Goal: Information Seeking & Learning: Learn about a topic

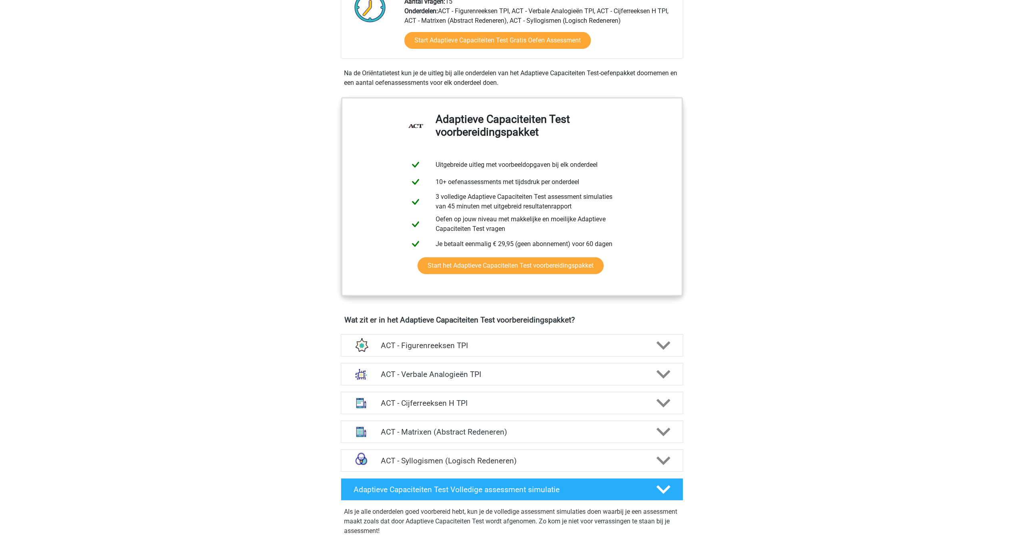
scroll to position [248, 0]
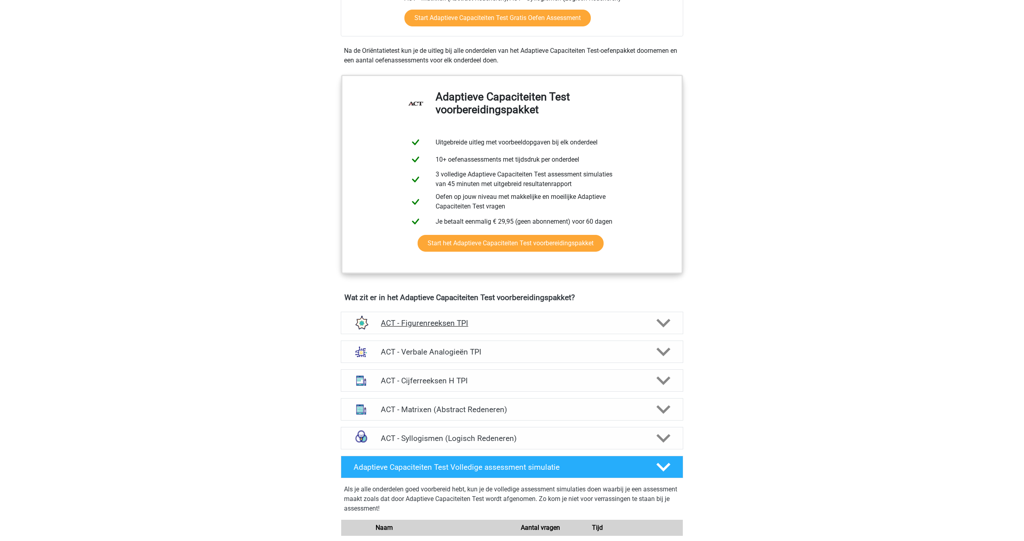
click at [506, 328] on div "ACT - Figurenreeksen TPI" at bounding box center [512, 322] width 342 height 22
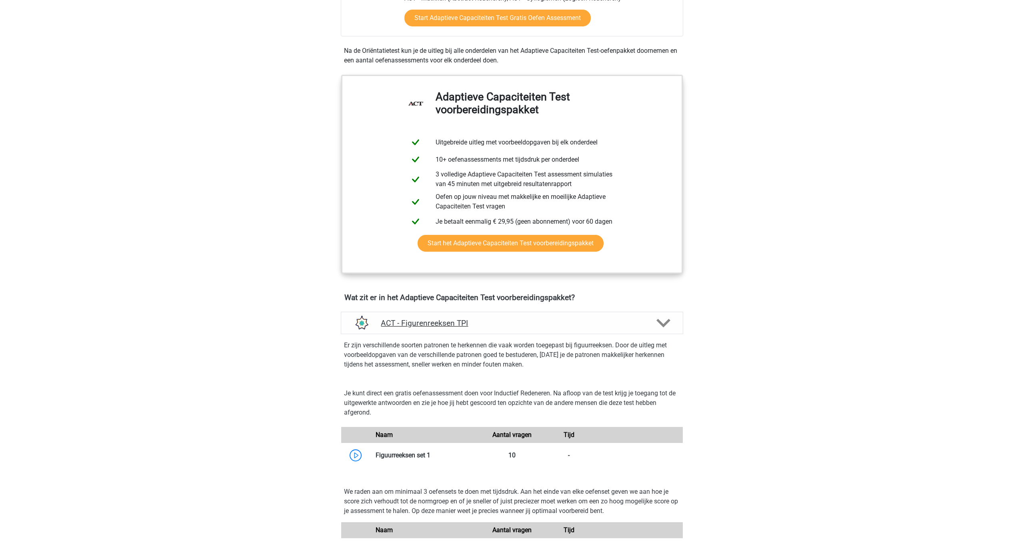
click at [506, 328] on div "ACT - Figurenreeksen TPI" at bounding box center [512, 322] width 342 height 22
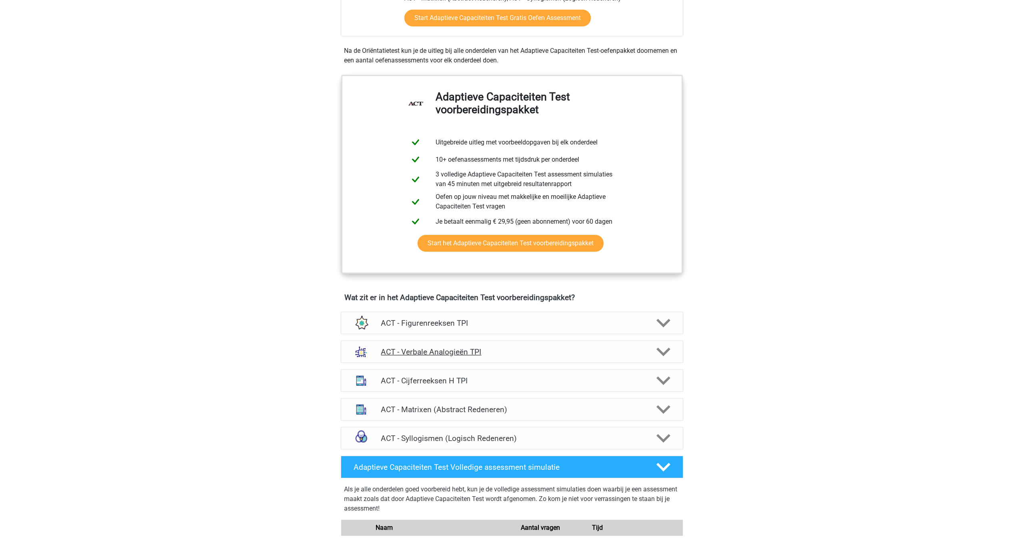
click at [451, 352] on h4 "ACT - Verbale Analogieën TPI" at bounding box center [512, 351] width 262 height 9
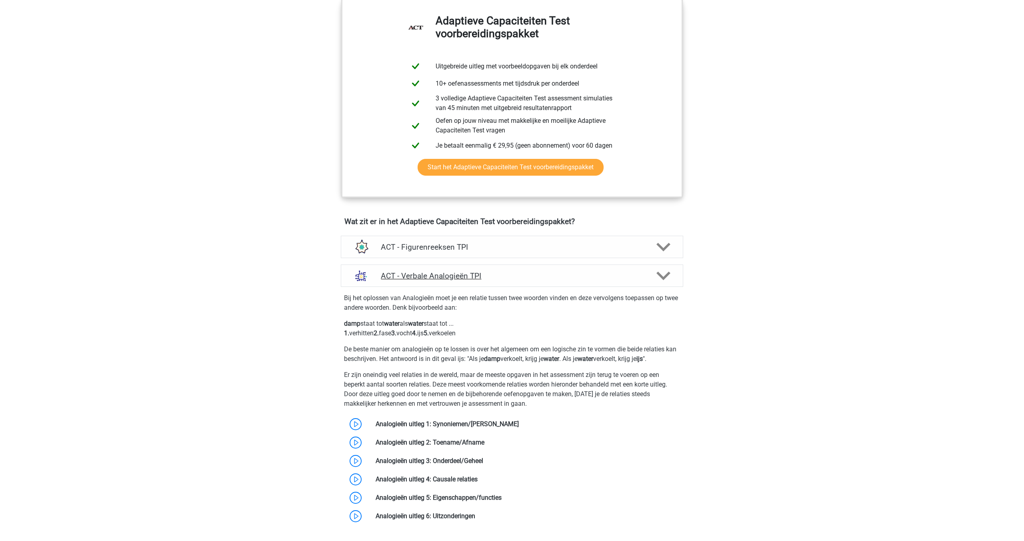
scroll to position [365, 0]
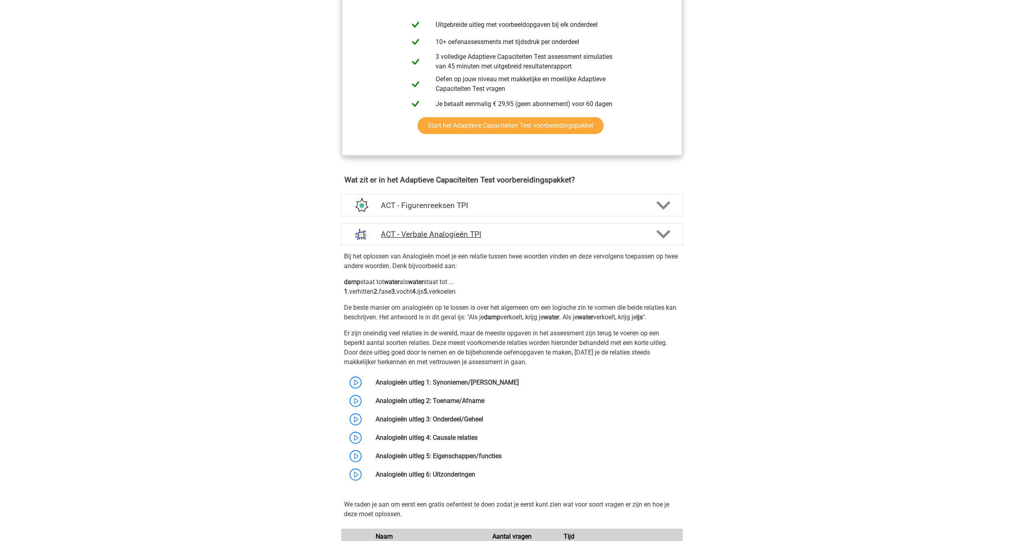
click at [455, 240] on div "ACT - Verbale Analogieën TPI" at bounding box center [512, 234] width 342 height 22
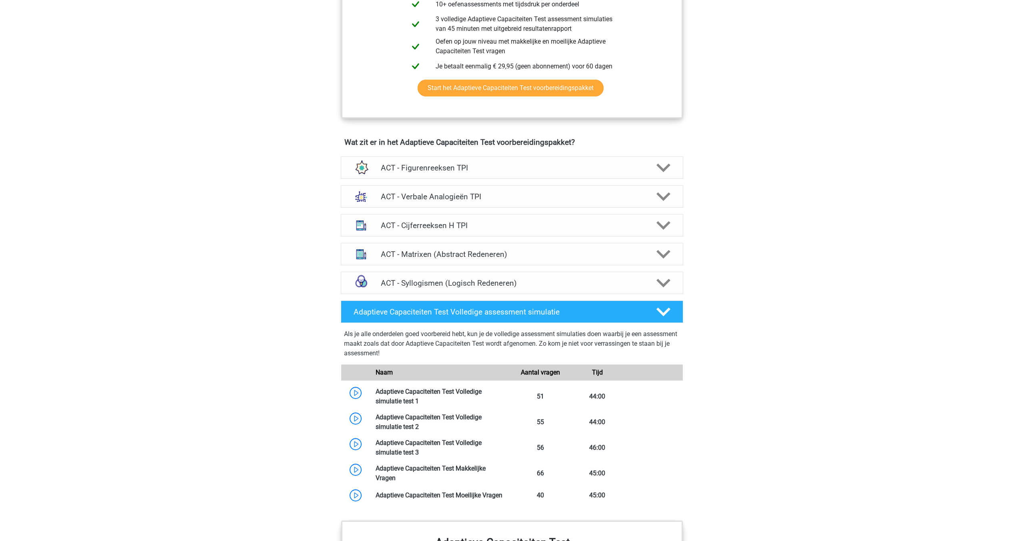
scroll to position [470, 0]
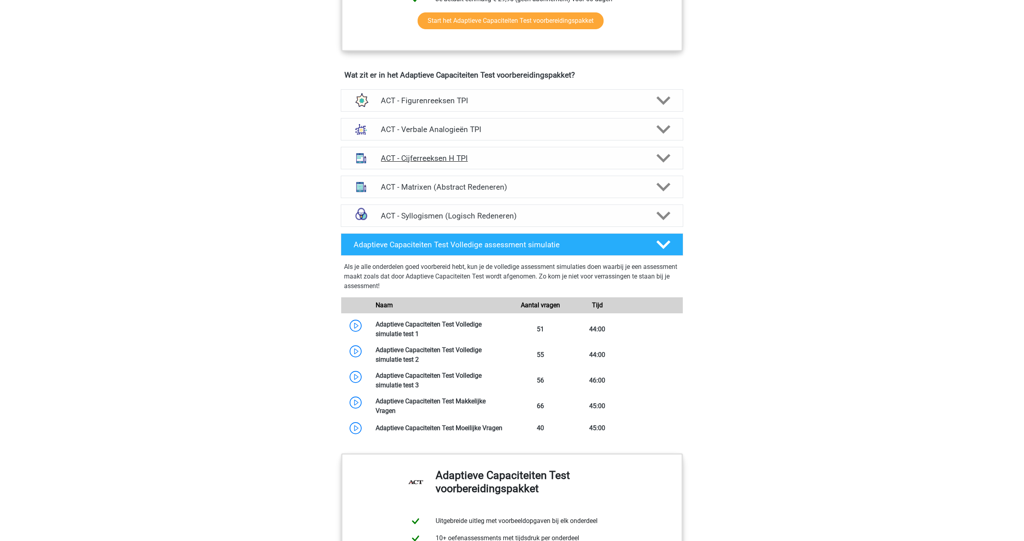
click at [450, 151] on div "ACT - Cijferreeksen H TPI" at bounding box center [512, 158] width 342 height 22
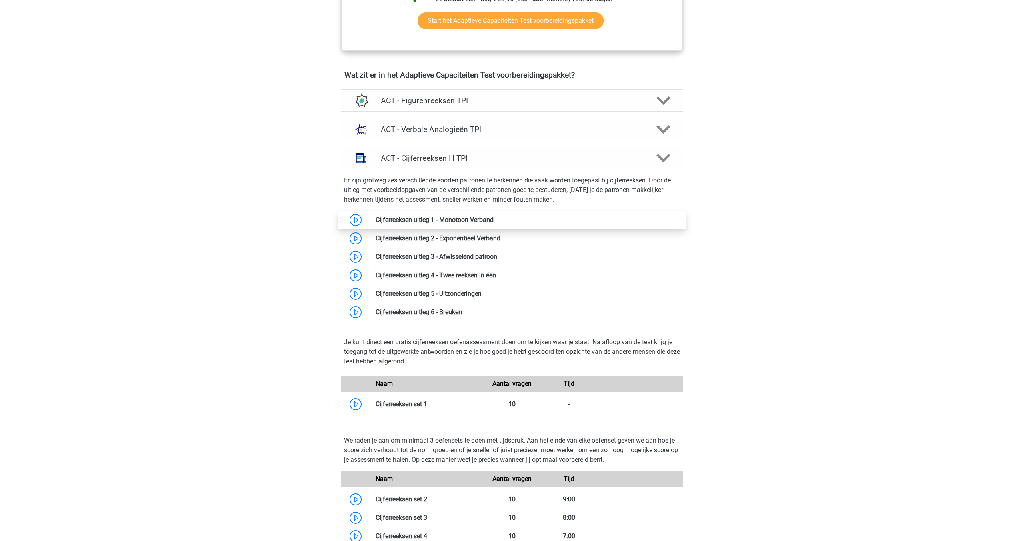
click at [493, 221] on link at bounding box center [493, 220] width 0 height 8
click at [457, 129] on h4 "ACT - Verbale Analogieën TPI" at bounding box center [512, 129] width 262 height 9
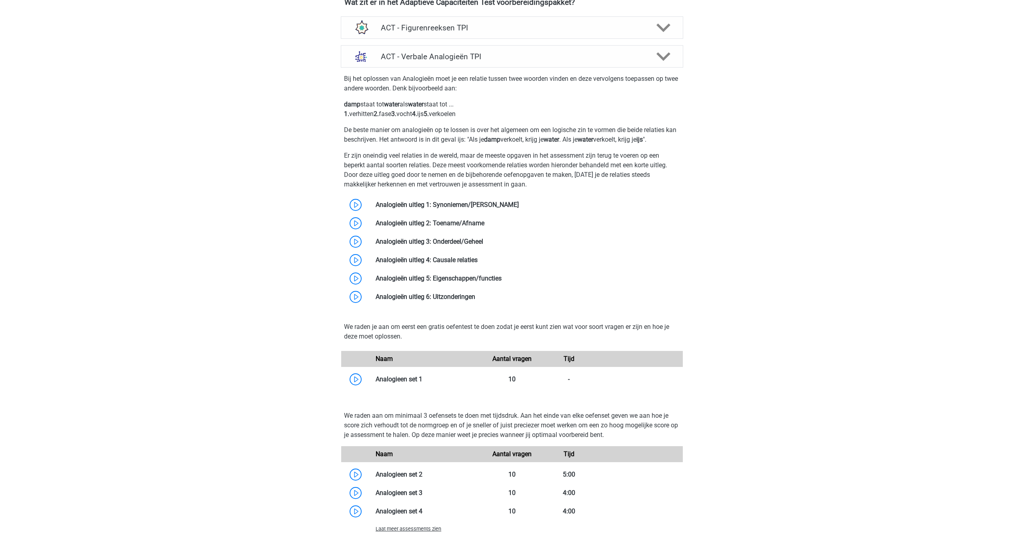
scroll to position [558, 0]
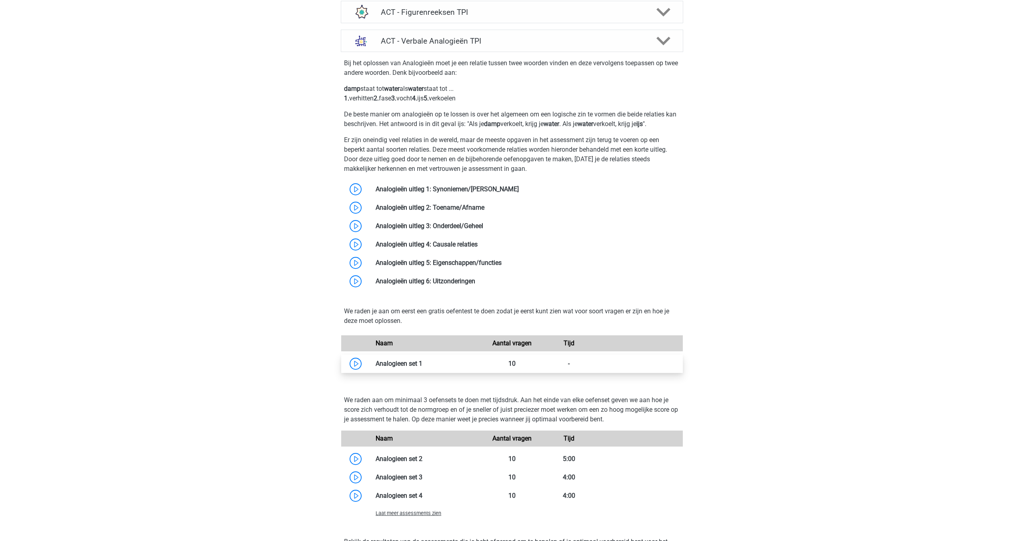
click at [422, 367] on link at bounding box center [422, 363] width 0 height 8
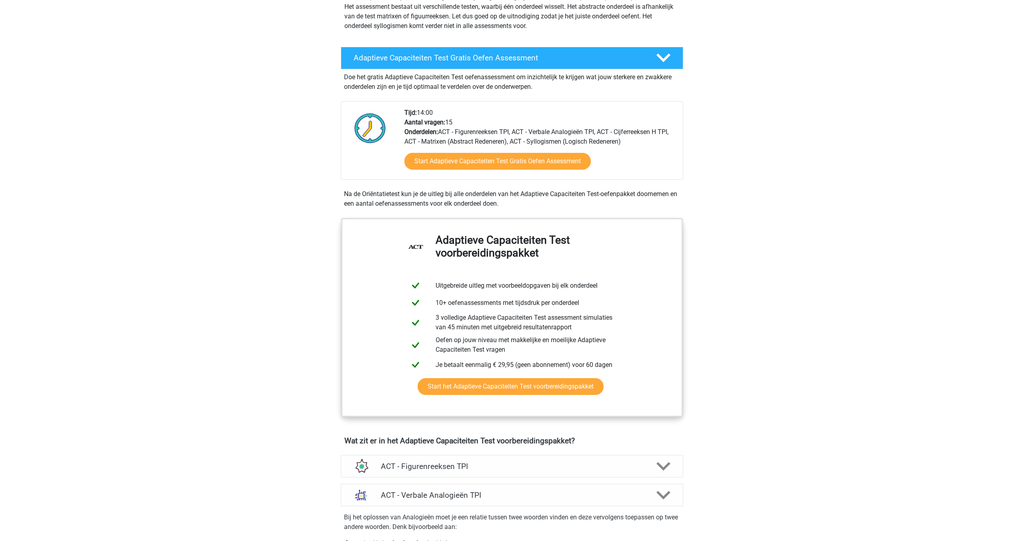
scroll to position [0, 0]
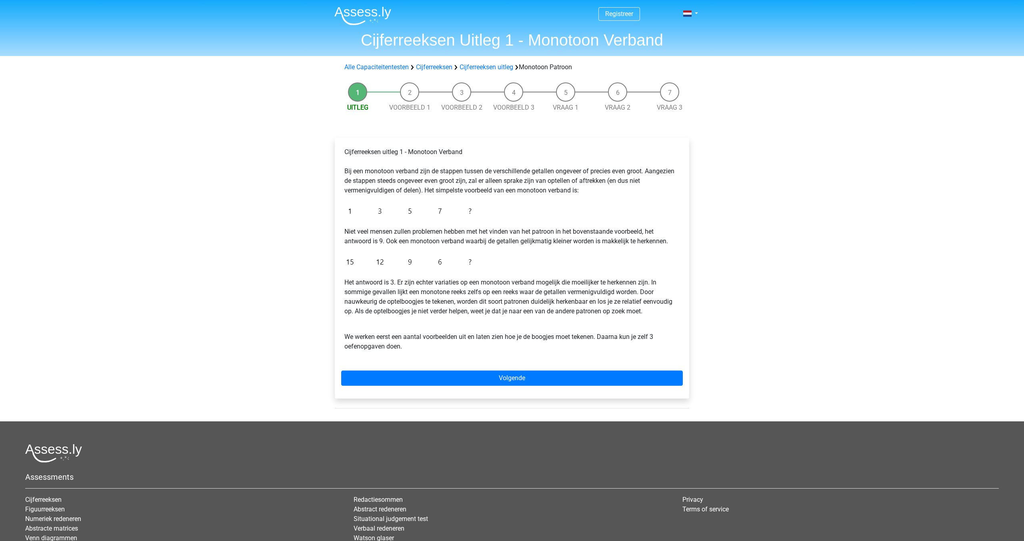
click at [411, 94] on li "Voorbeeld 1" at bounding box center [409, 97] width 52 height 30
click at [410, 107] on link "Voorbeeld 1" at bounding box center [409, 108] width 41 height 8
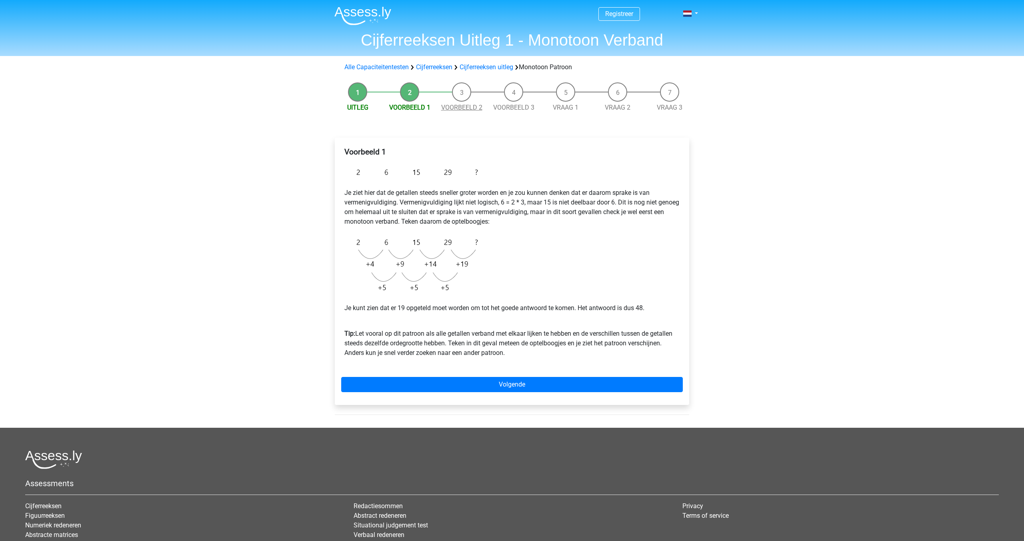
click at [476, 107] on link "Voorbeeld 2" at bounding box center [461, 108] width 41 height 8
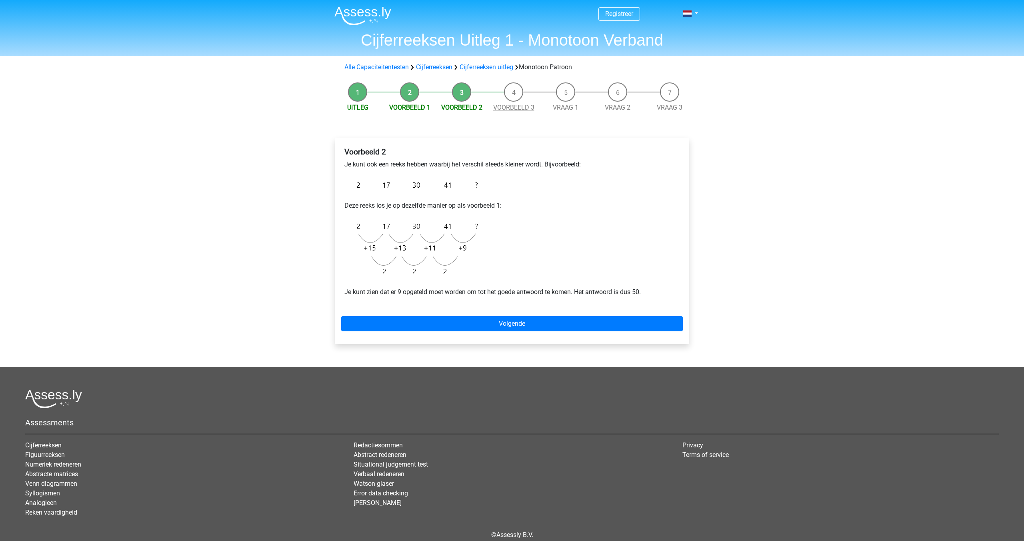
click at [511, 109] on link "Voorbeeld 3" at bounding box center [513, 108] width 41 height 8
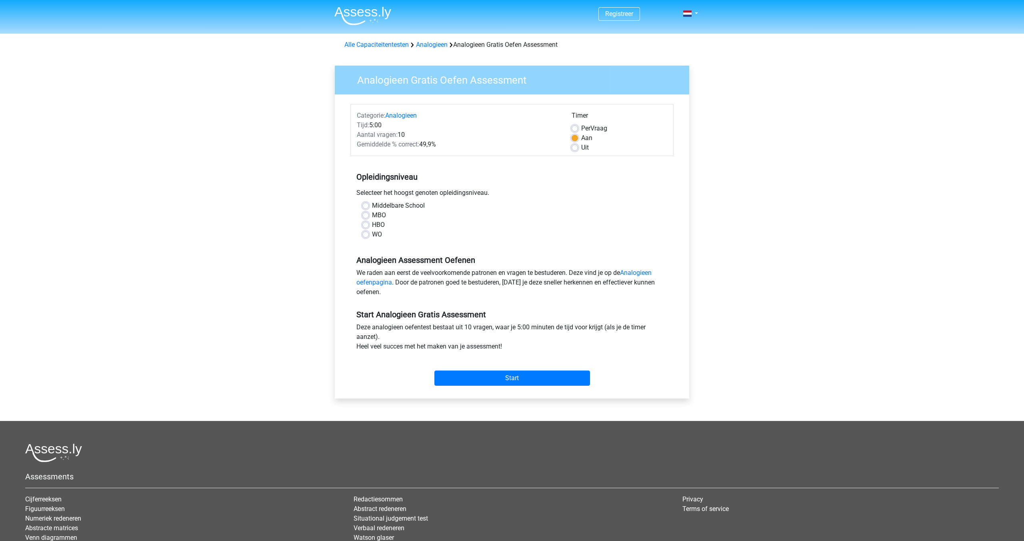
click at [372, 234] on label "WO" at bounding box center [377, 235] width 10 height 10
click at [367, 234] on input "WO" at bounding box center [365, 234] width 6 height 8
radio input "true"
click at [508, 374] on input "Start" at bounding box center [512, 377] width 156 height 15
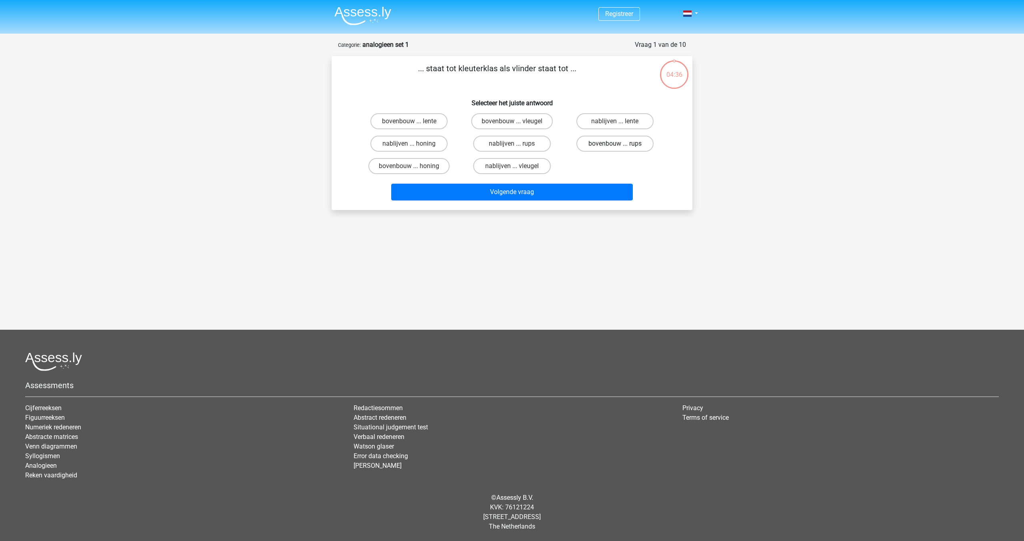
click at [640, 138] on label "bovenbouw ... rups" at bounding box center [614, 144] width 77 height 16
click at [620, 144] on input "bovenbouw ... rups" at bounding box center [617, 146] width 5 height 5
radio input "true"
click at [527, 187] on button "Volgende vraag" at bounding box center [512, 192] width 242 height 17
